Goal: Task Accomplishment & Management: Manage account settings

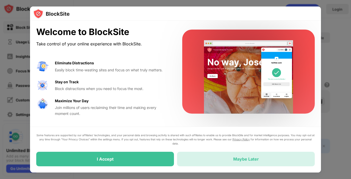
click at [252, 159] on div "Maybe Later" at bounding box center [246, 158] width 26 height 5
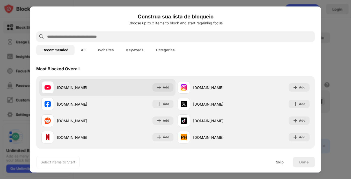
click at [79, 86] on div "youtube.com" at bounding box center [82, 87] width 50 height 5
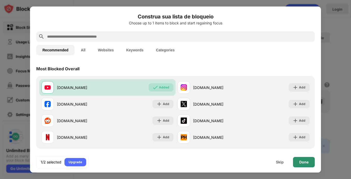
click at [304, 164] on div "Done" at bounding box center [303, 162] width 9 height 4
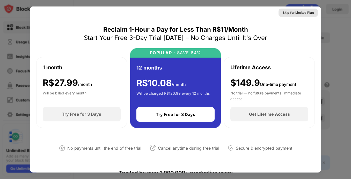
click at [293, 12] on div "Skip for Limited Plan" at bounding box center [298, 12] width 31 height 5
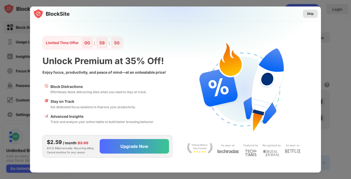
click at [313, 12] on div "Skip" at bounding box center [310, 13] width 7 height 5
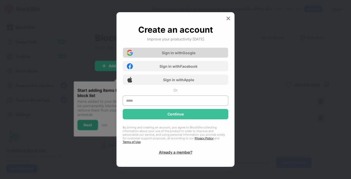
click at [194, 55] on div "Sign in with Google" at bounding box center [179, 52] width 34 height 4
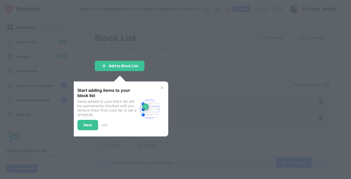
click at [162, 88] on img at bounding box center [162, 87] width 4 height 4
